Goal: Transaction & Acquisition: Download file/media

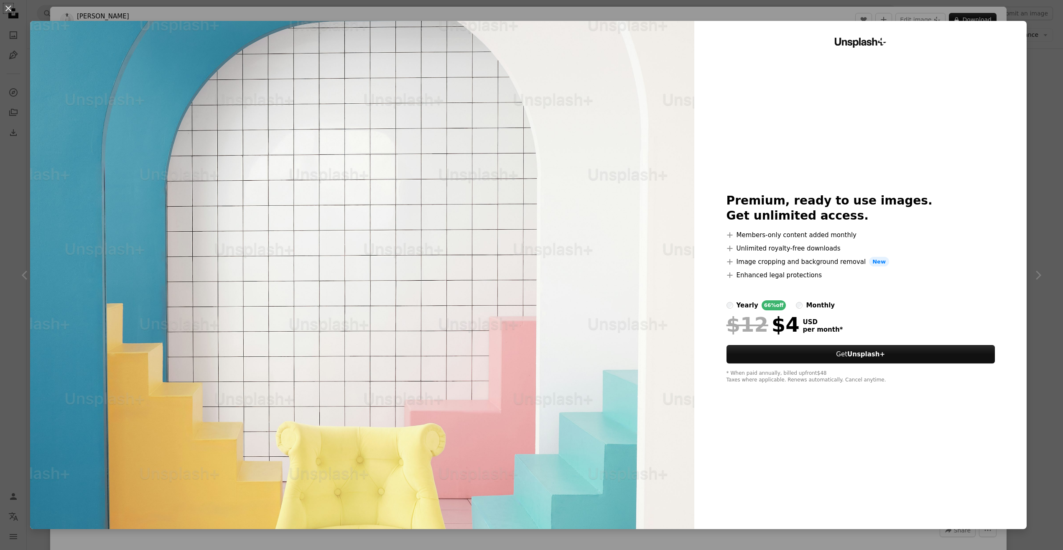
scroll to position [3788, 0]
click at [1044, 159] on div "An X shape Unsplash+ Premium, ready to use images. Get unlimited access. A plus…" at bounding box center [531, 275] width 1063 height 550
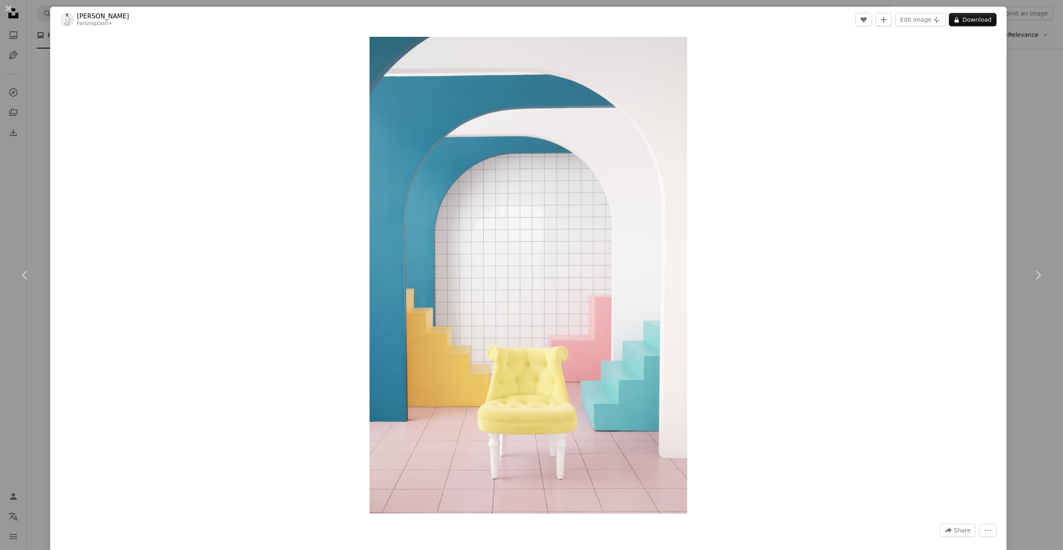
click at [1039, 164] on div "An X shape Chevron left Chevron right [PERSON_NAME] For Unsplash+ A heart A plu…" at bounding box center [531, 275] width 1063 height 550
